Goal: Information Seeking & Learning: Learn about a topic

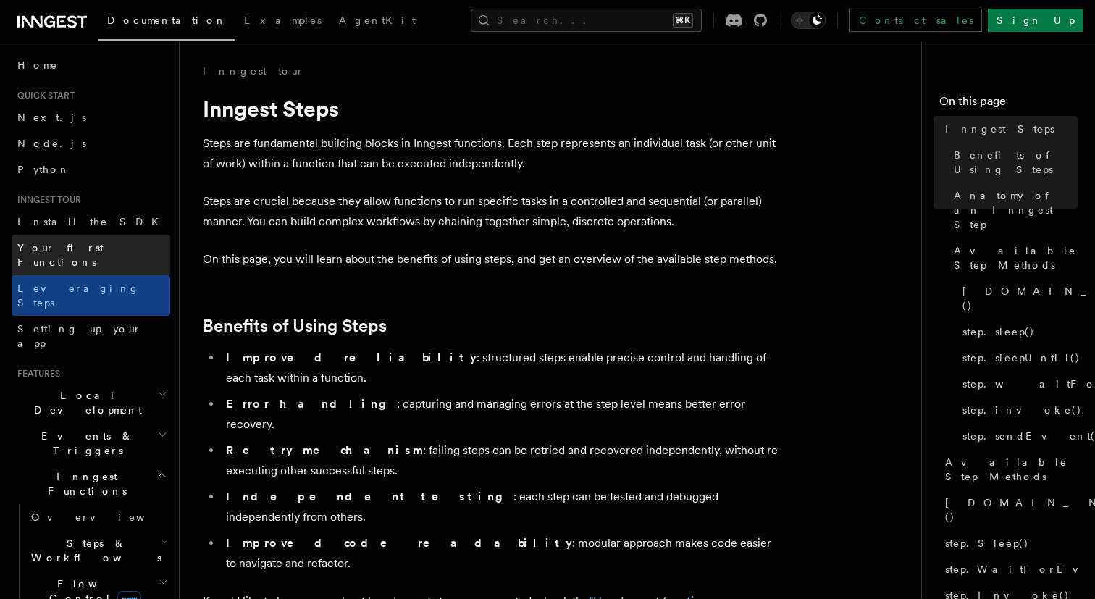
click at [67, 246] on span "Your first Functions" at bounding box center [60, 255] width 86 height 26
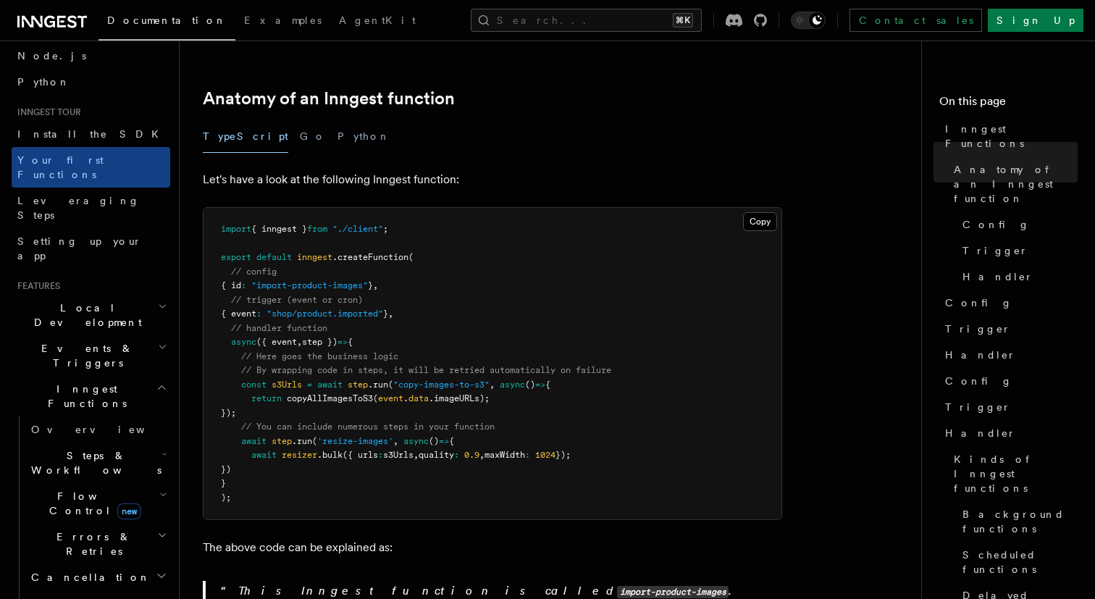
scroll to position [93, 0]
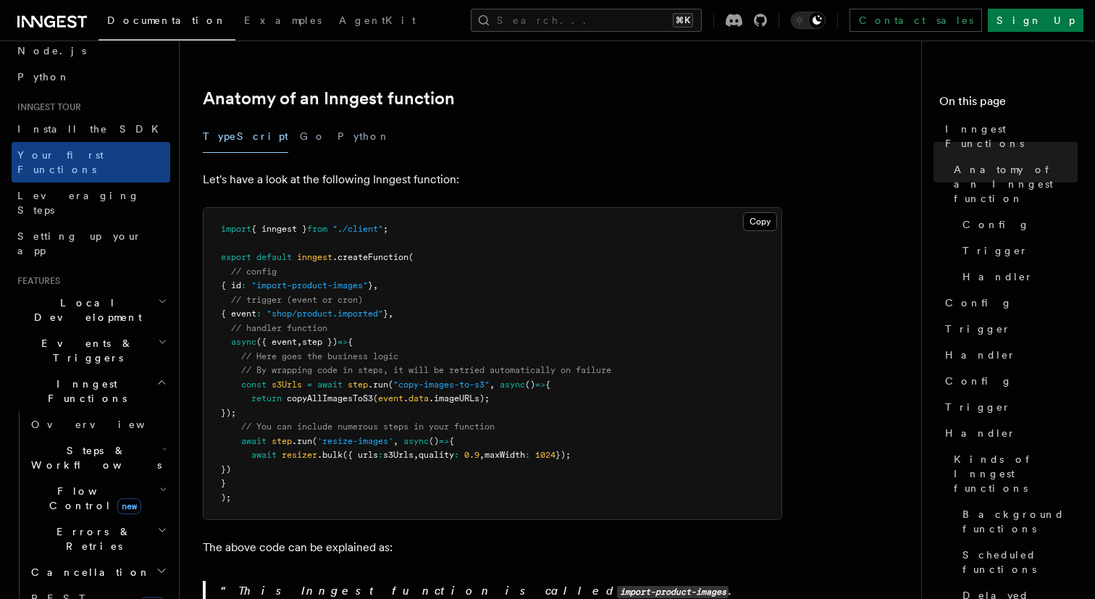
click at [61, 443] on span "Steps & Workflows" at bounding box center [93, 457] width 136 height 29
click at [68, 511] on span "Function steps" at bounding box center [101, 517] width 112 height 12
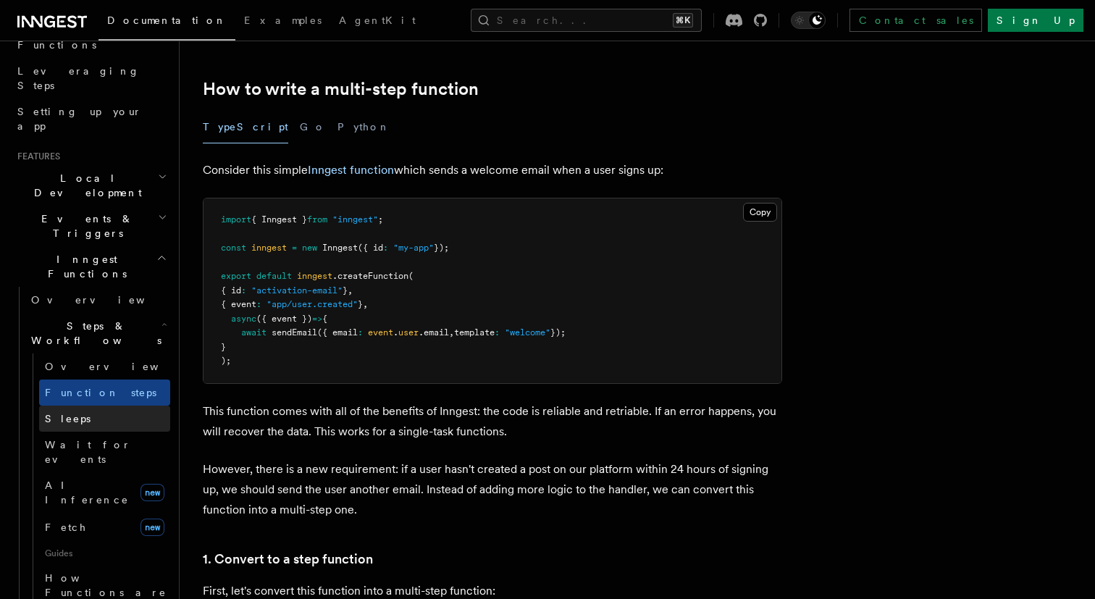
scroll to position [218, 0]
click at [115, 512] on link "Fetch new" at bounding box center [104, 526] width 131 height 29
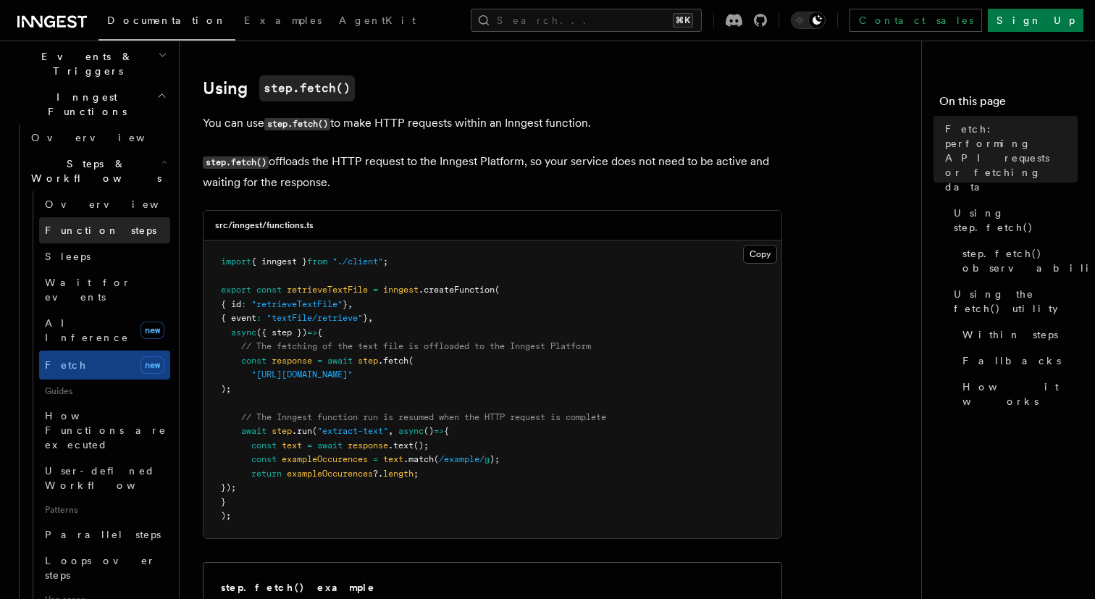
scroll to position [382, 0]
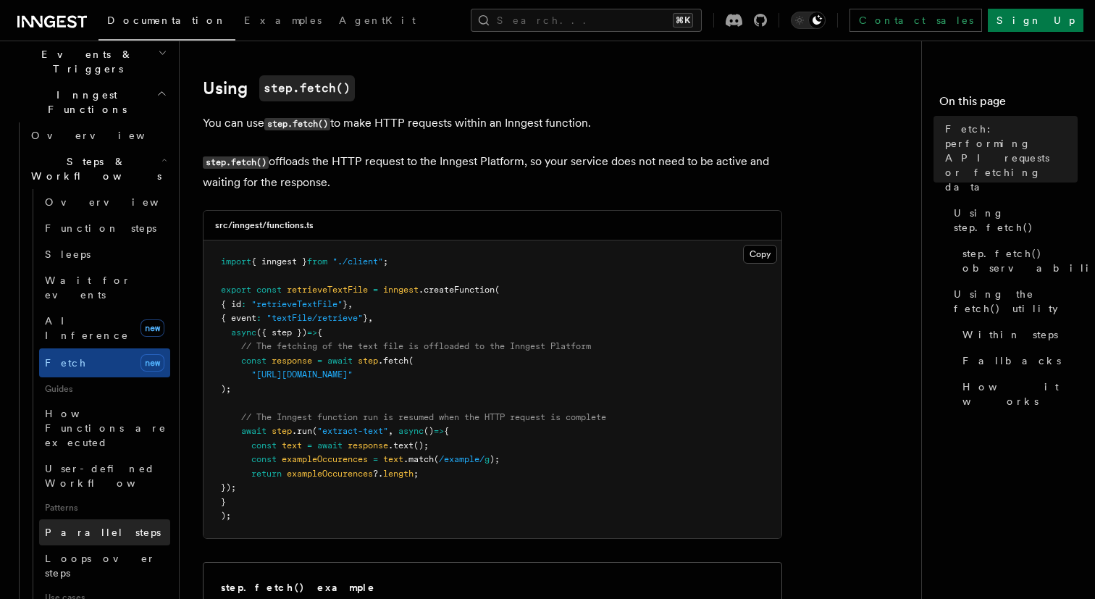
click at [114, 519] on link "Parallel steps" at bounding box center [104, 532] width 131 height 26
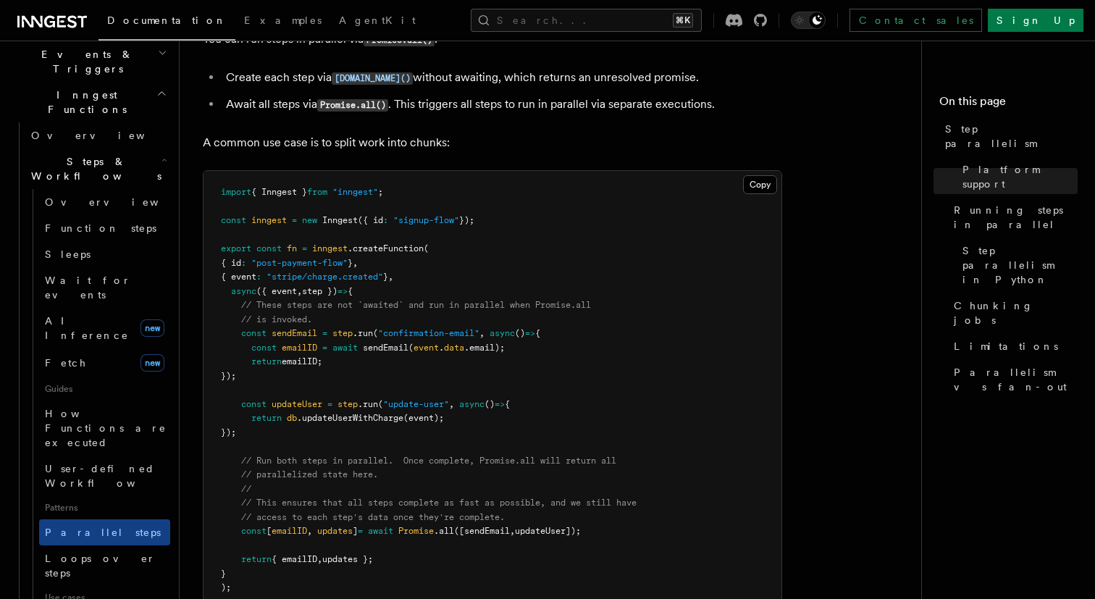
scroll to position [371, 0]
click at [133, 455] on link "User-defined Workflows" at bounding box center [104, 475] width 131 height 41
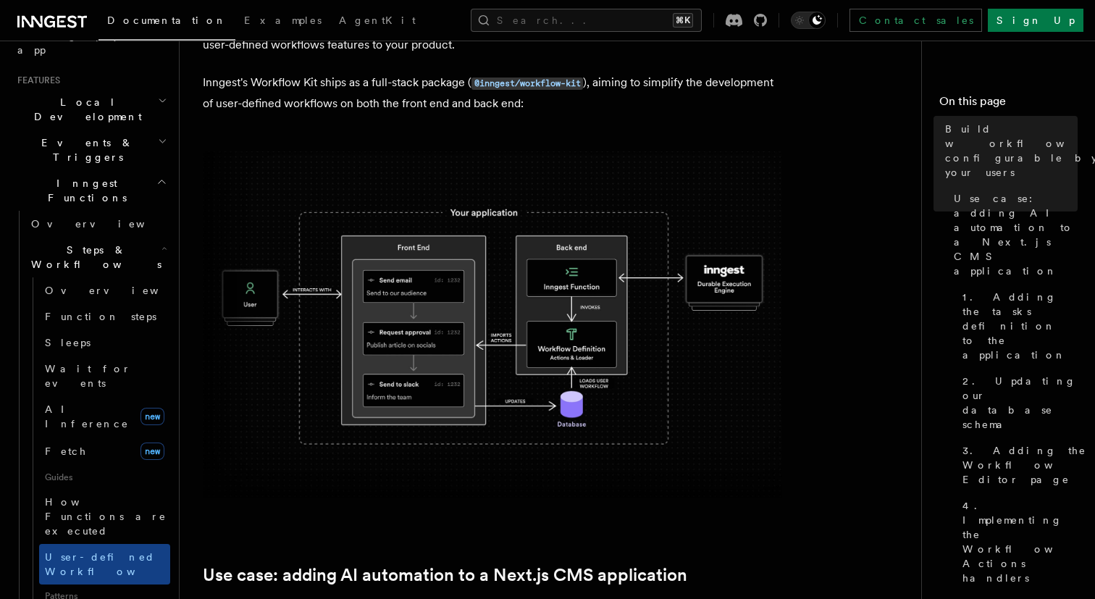
scroll to position [292, 0]
click at [83, 312] on span "Function steps" at bounding box center [101, 318] width 112 height 12
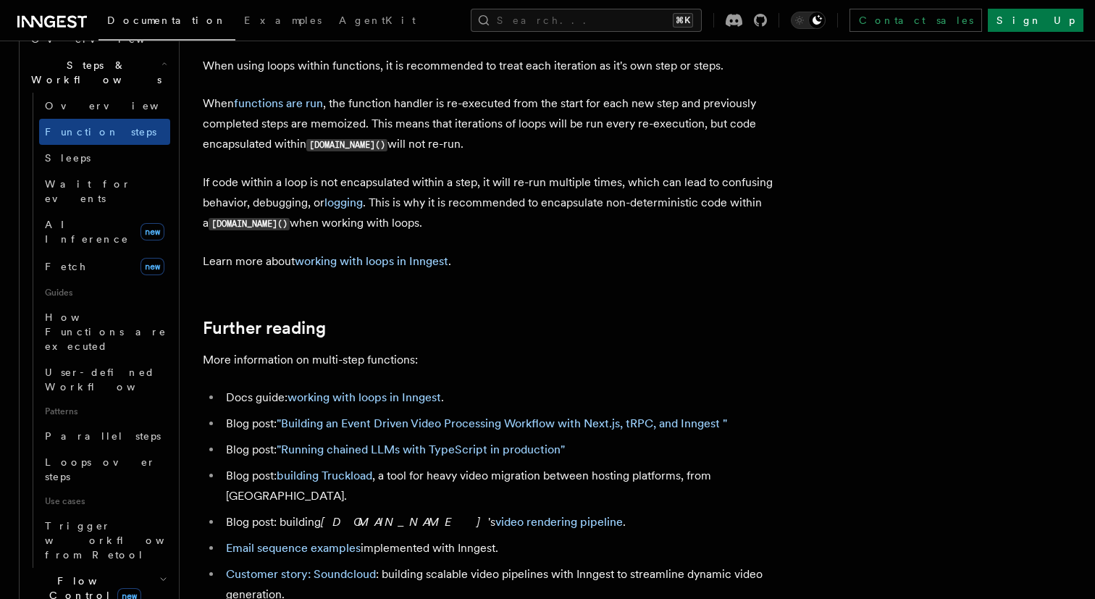
scroll to position [480, 0]
click at [47, 571] on span "Flow Control new" at bounding box center [92, 585] width 134 height 29
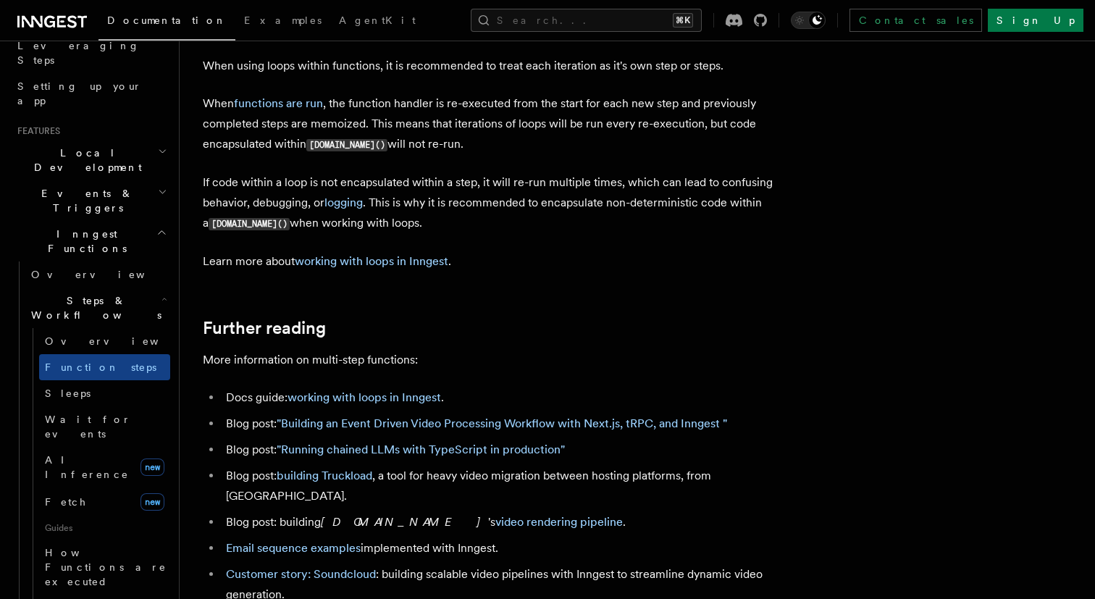
scroll to position [238, 0]
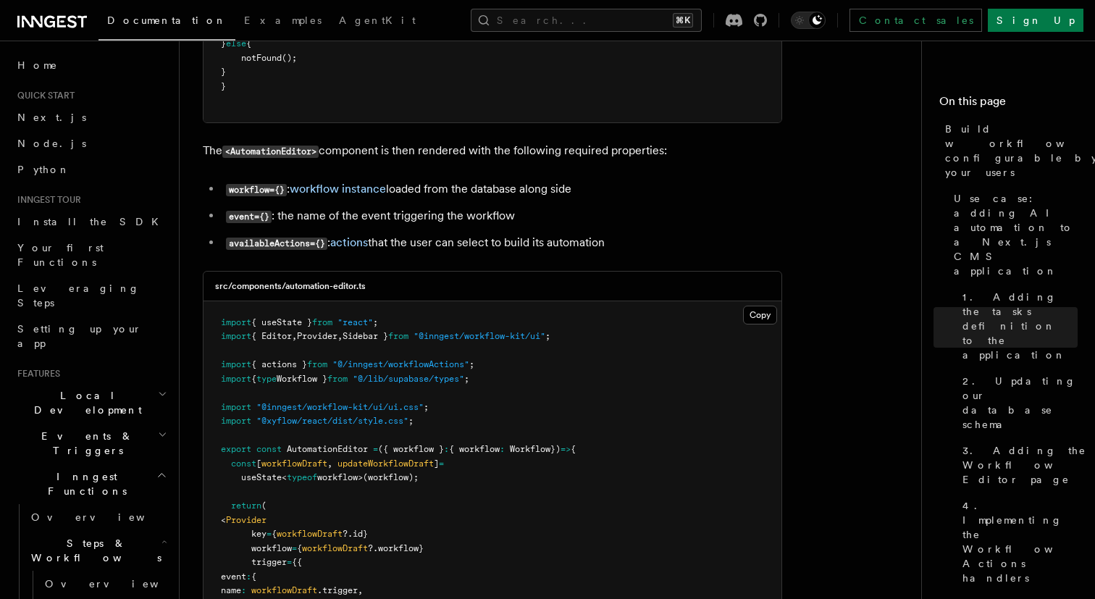
scroll to position [3560, 0]
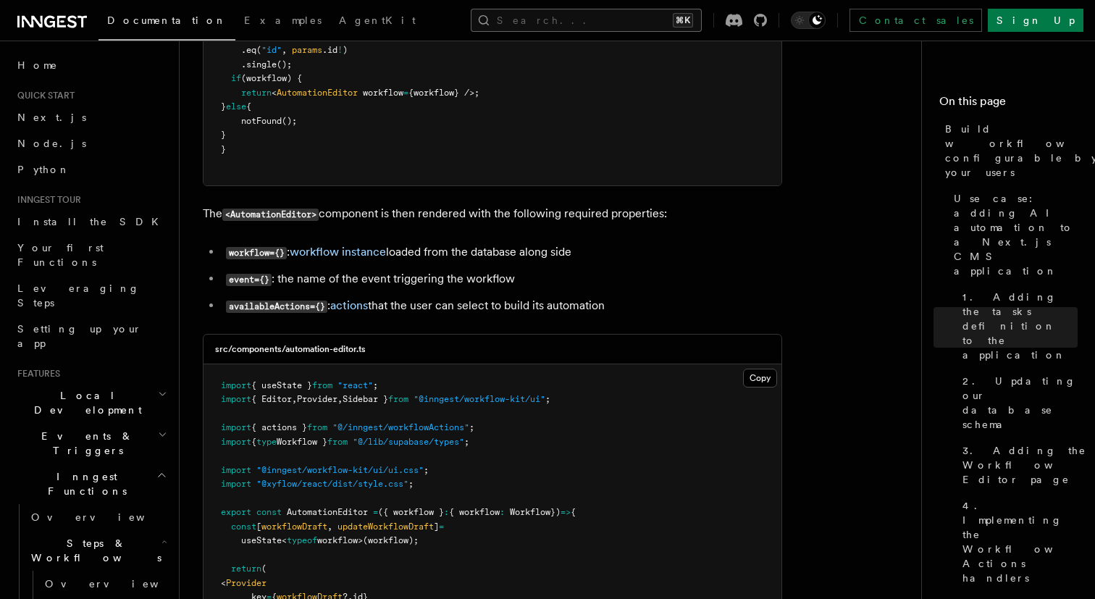
click at [556, 20] on button "Search... ⌘K" at bounding box center [586, 20] width 231 height 23
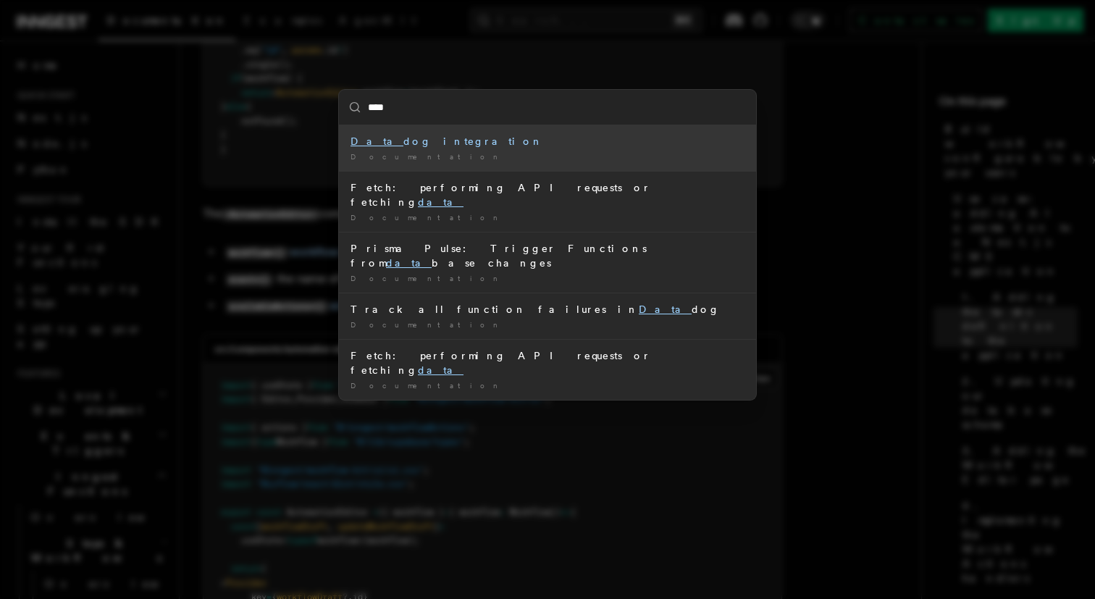
type input "****"
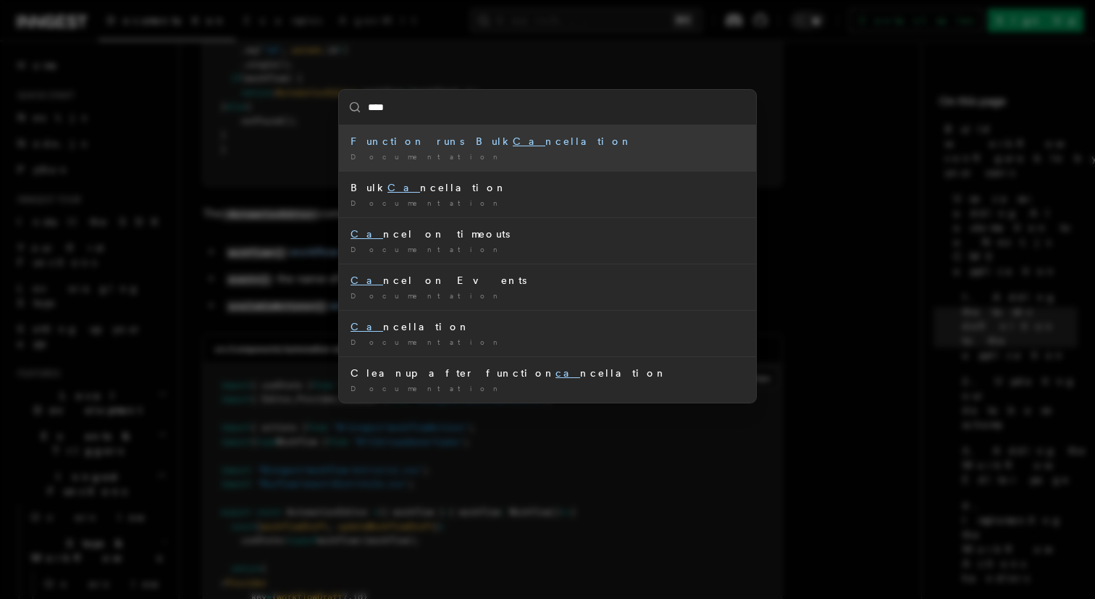
type input "*****"
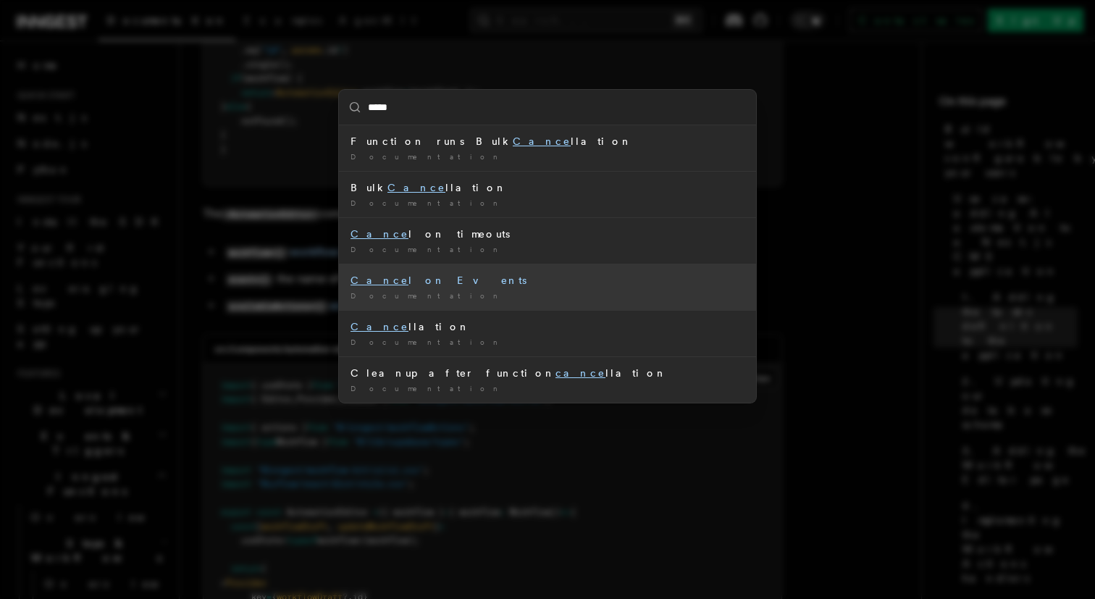
click at [400, 287] on li "Cance l on Events Documentation /" at bounding box center [547, 287] width 417 height 46
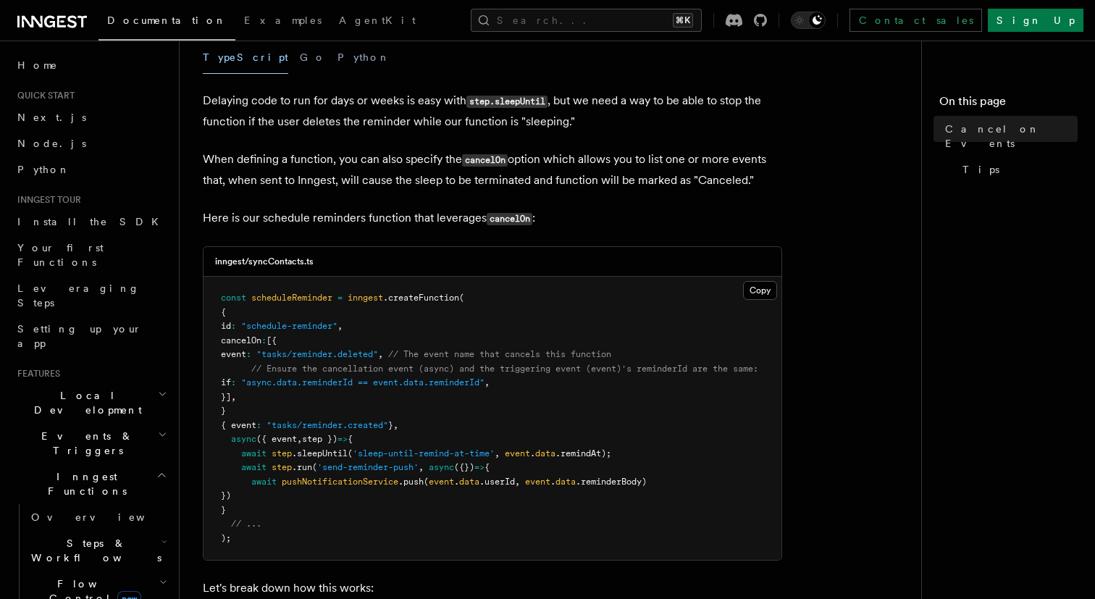
scroll to position [235, 0]
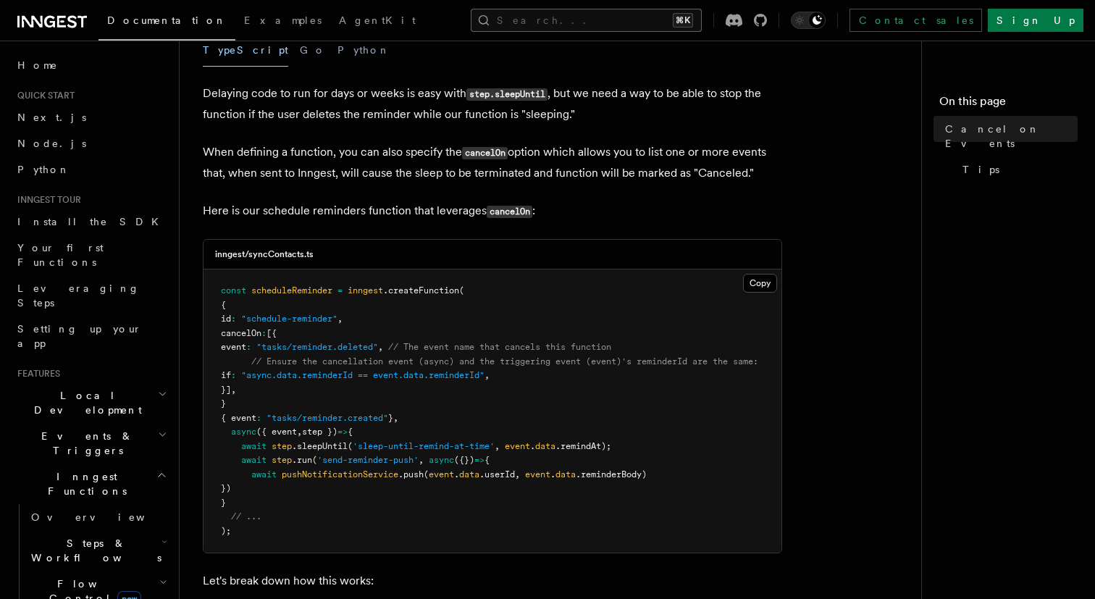
click at [607, 22] on button "Search... ⌘K" at bounding box center [586, 20] width 231 height 23
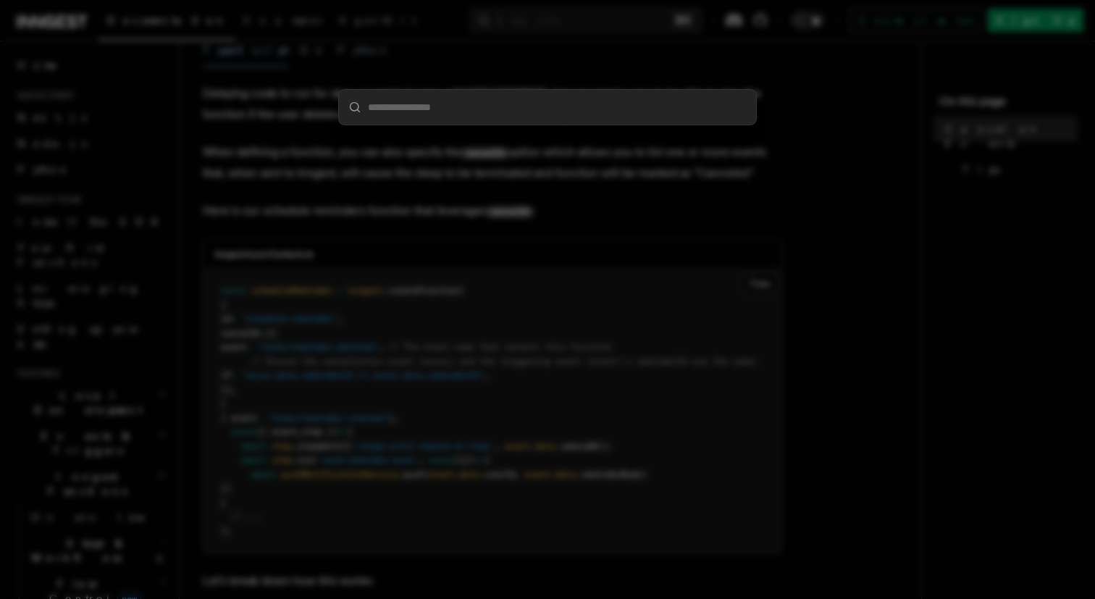
click at [602, 374] on div at bounding box center [547, 299] width 1095 height 599
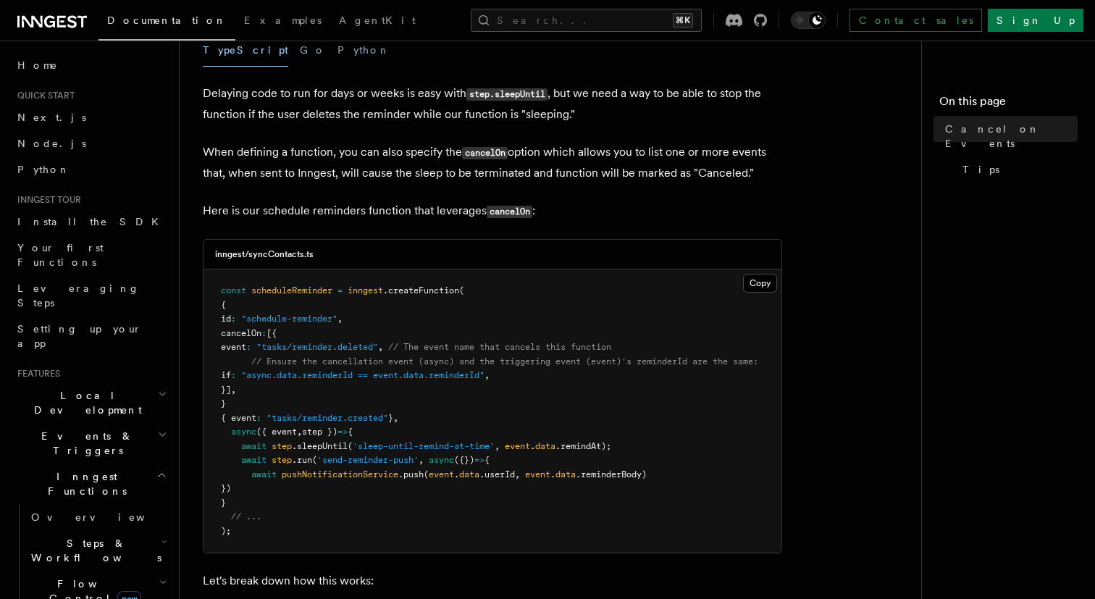
click at [298, 380] on span ""async.data.reminderId == event.data.reminderId"" at bounding box center [362, 375] width 243 height 10
copy span "async"
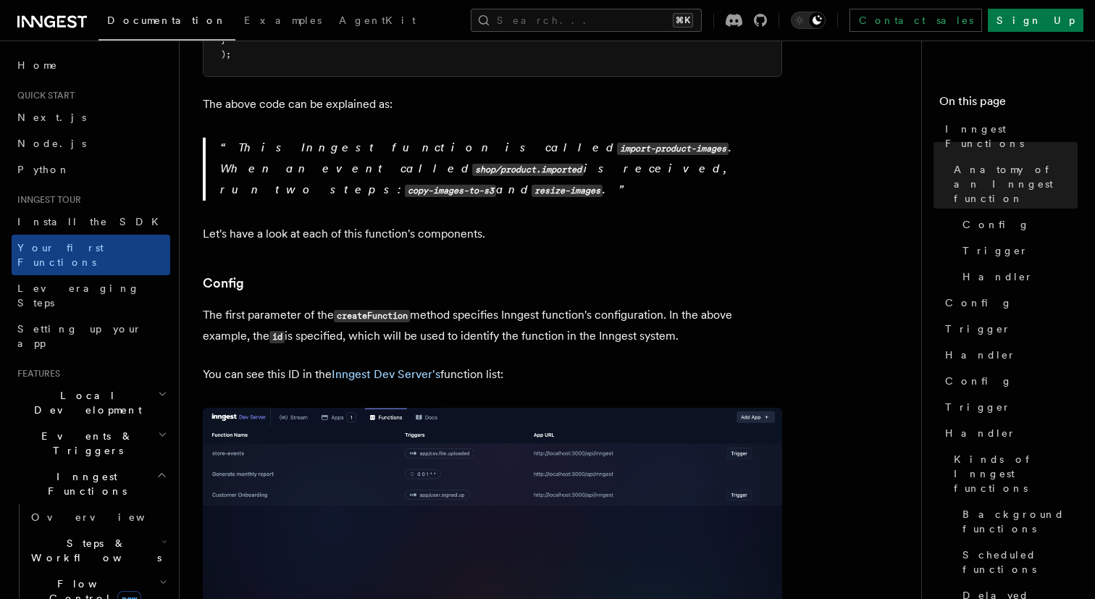
scroll to position [697, 0]
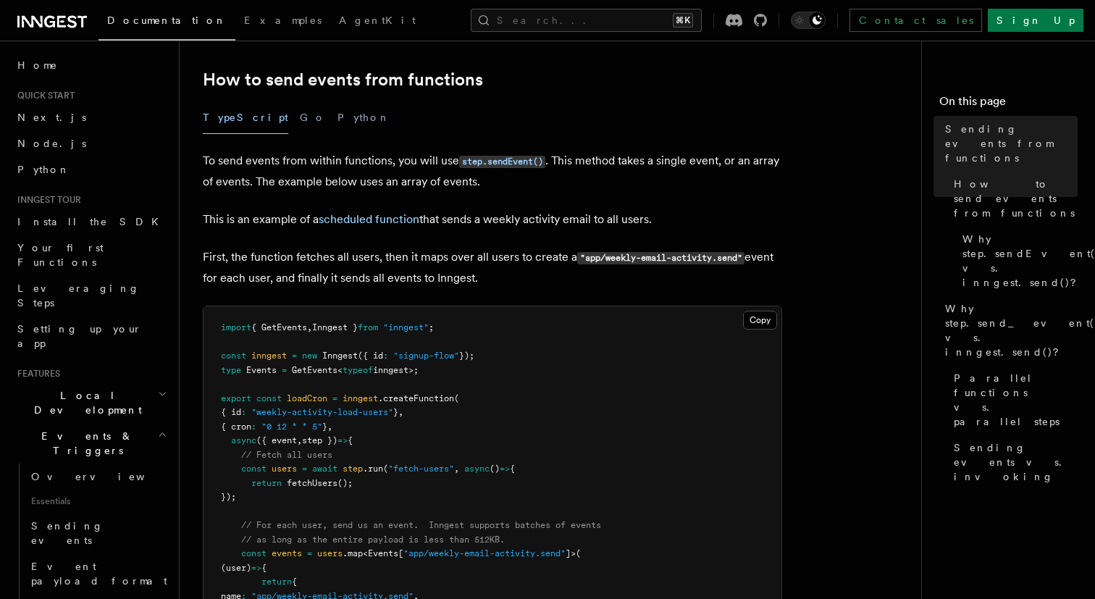
scroll to position [388, 0]
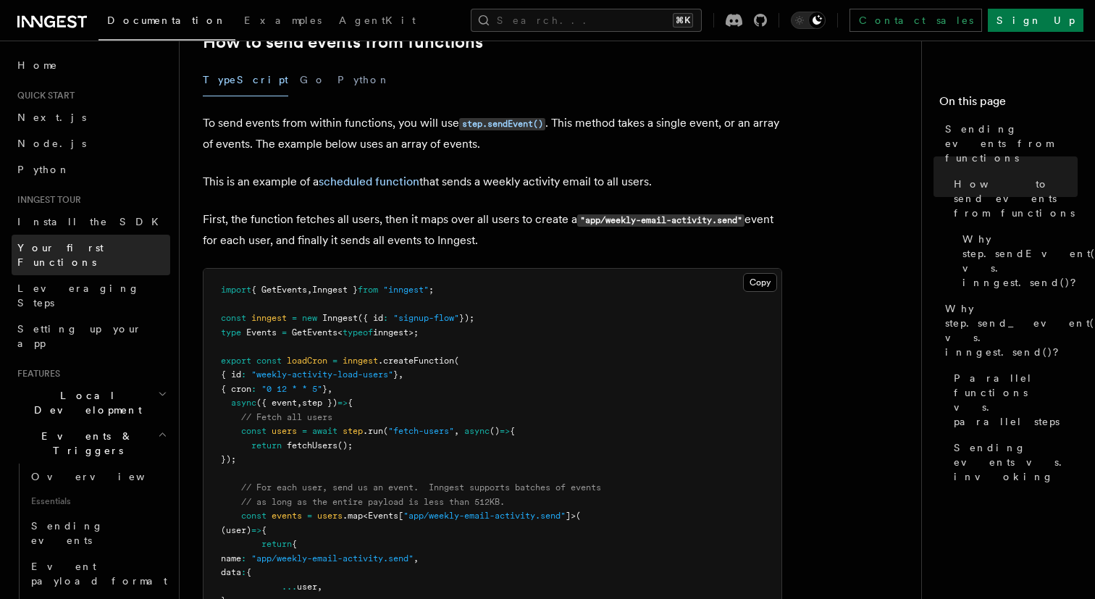
click at [70, 256] on link "Your first Functions" at bounding box center [91, 255] width 159 height 41
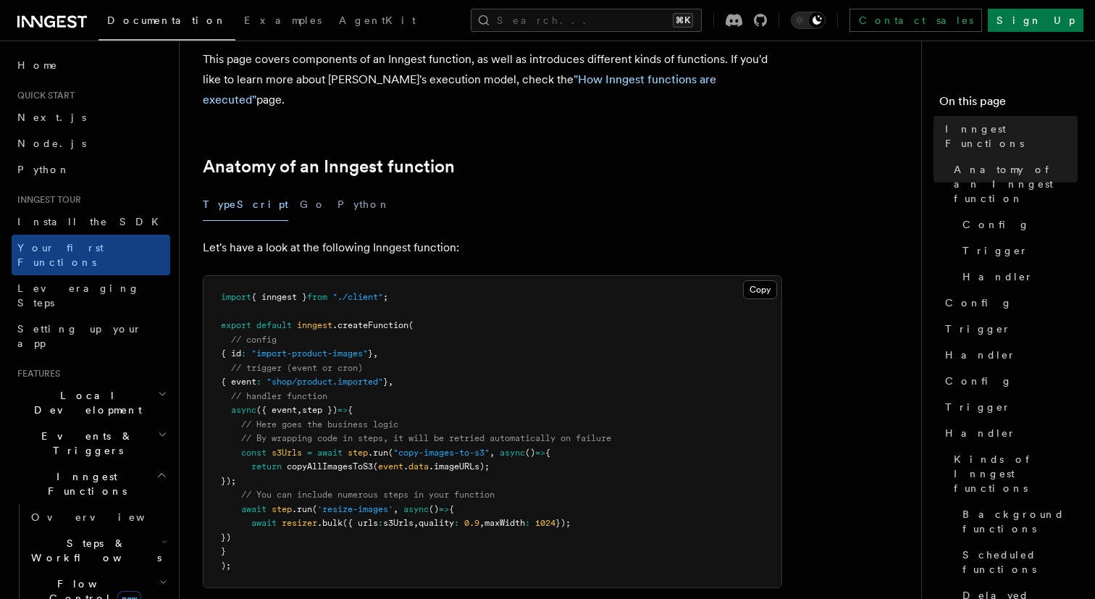
scroll to position [185, 0]
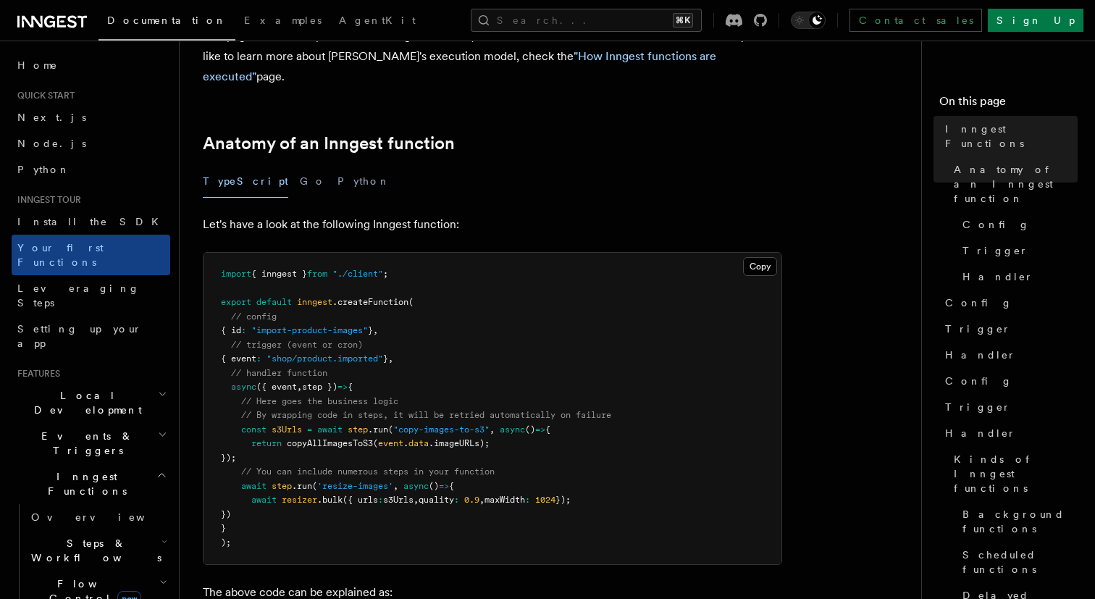
scroll to position [388, 0]
